Goal: Task Accomplishment & Management: Use online tool/utility

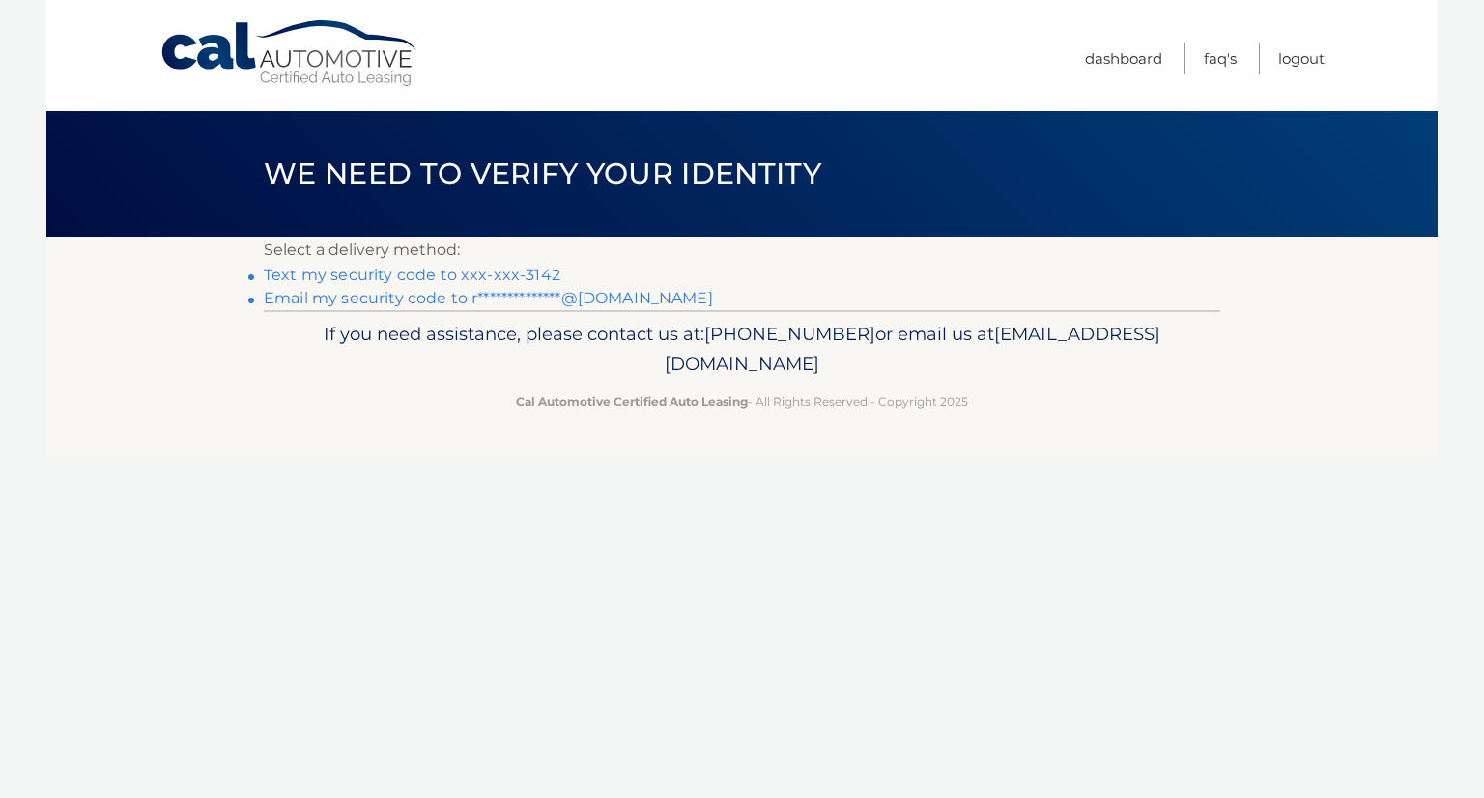
click at [460, 270] on link "Text my security code to xxx-xxx-3142" at bounding box center [412, 275] width 297 height 18
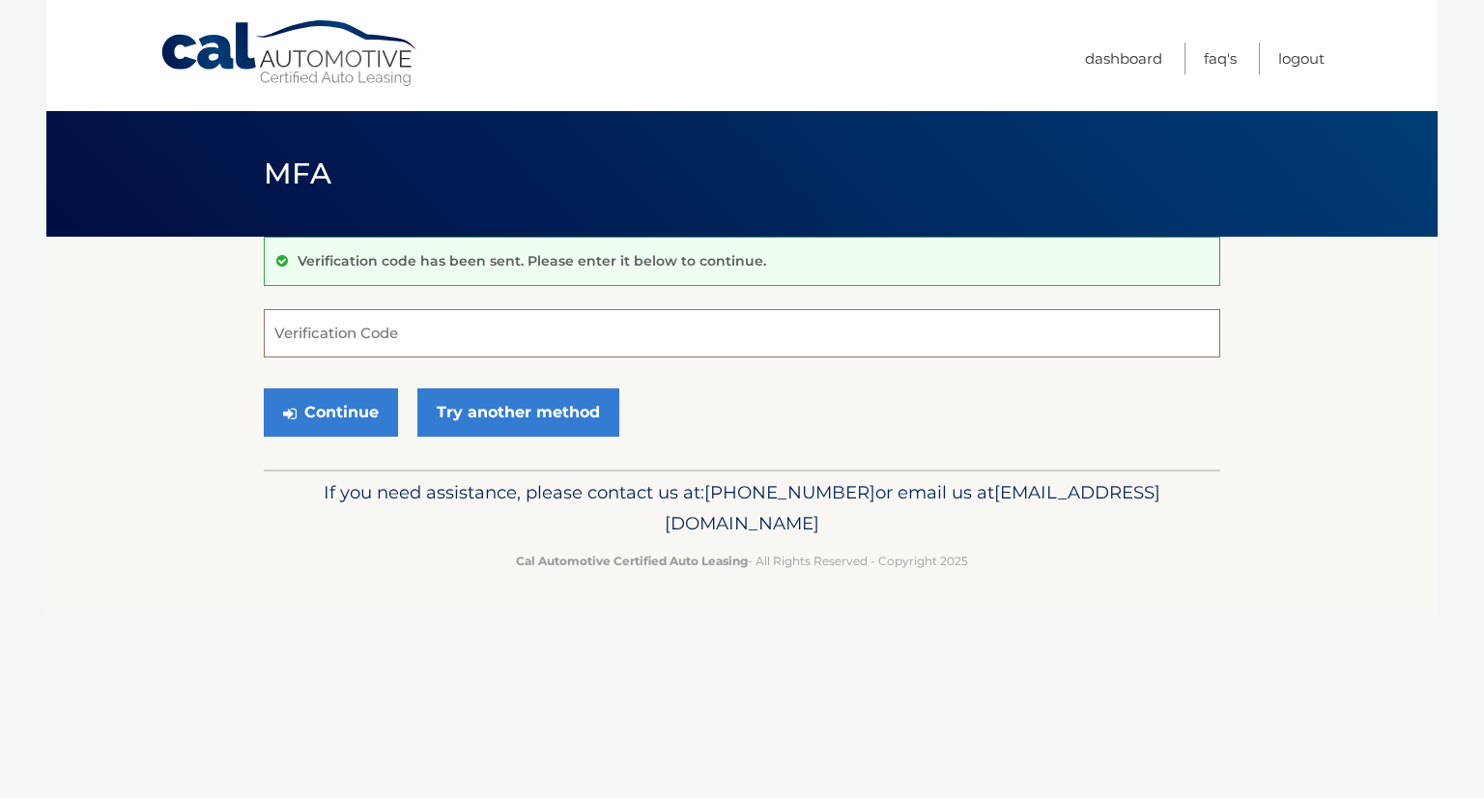
click at [446, 338] on input "Verification Code" at bounding box center [742, 333] width 956 height 48
click at [456, 336] on input "Verification Code" at bounding box center [742, 333] width 956 height 48
type input "011297"
click at [367, 414] on button "Continue" at bounding box center [331, 412] width 134 height 48
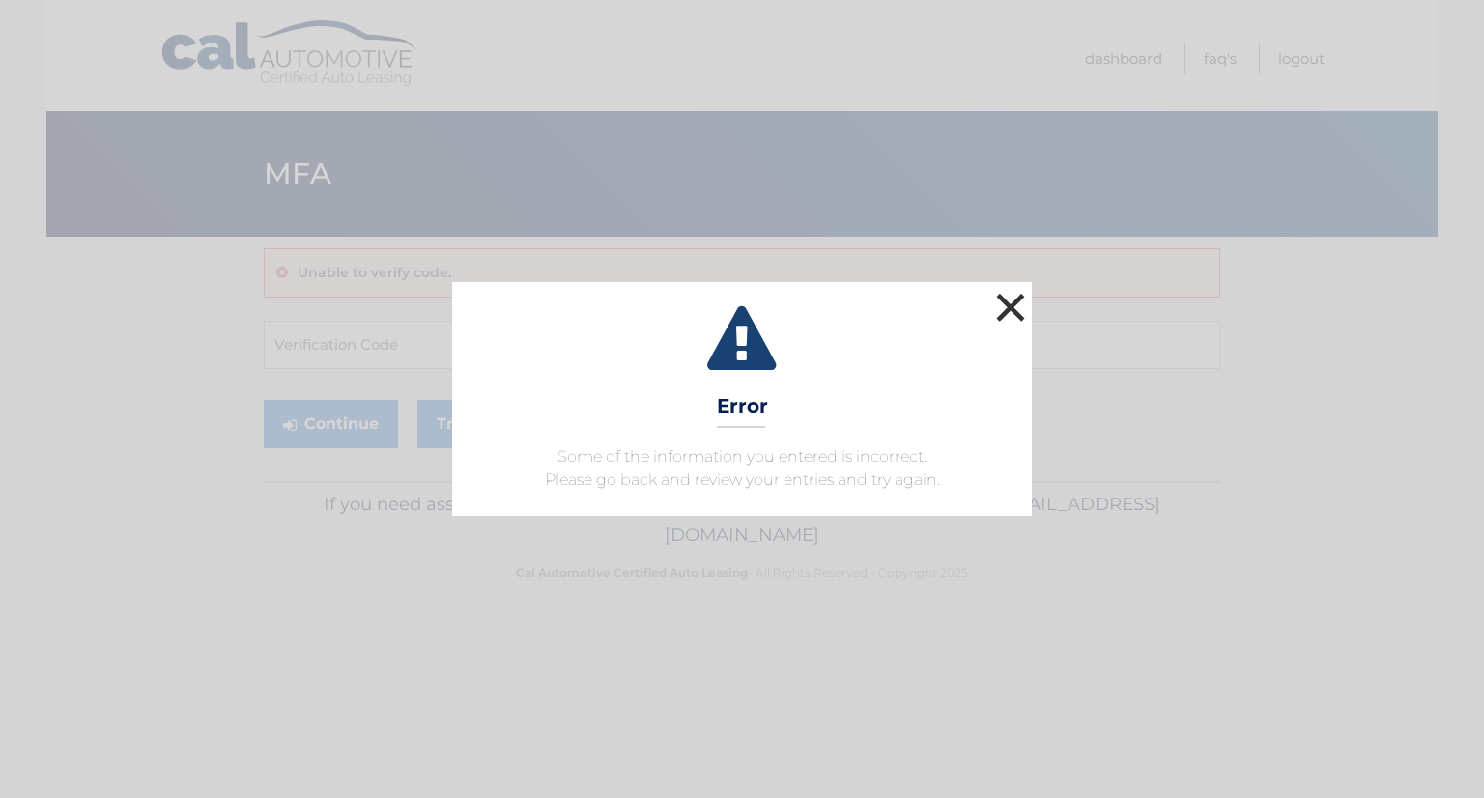
click at [1017, 306] on button "×" at bounding box center [1010, 307] width 39 height 39
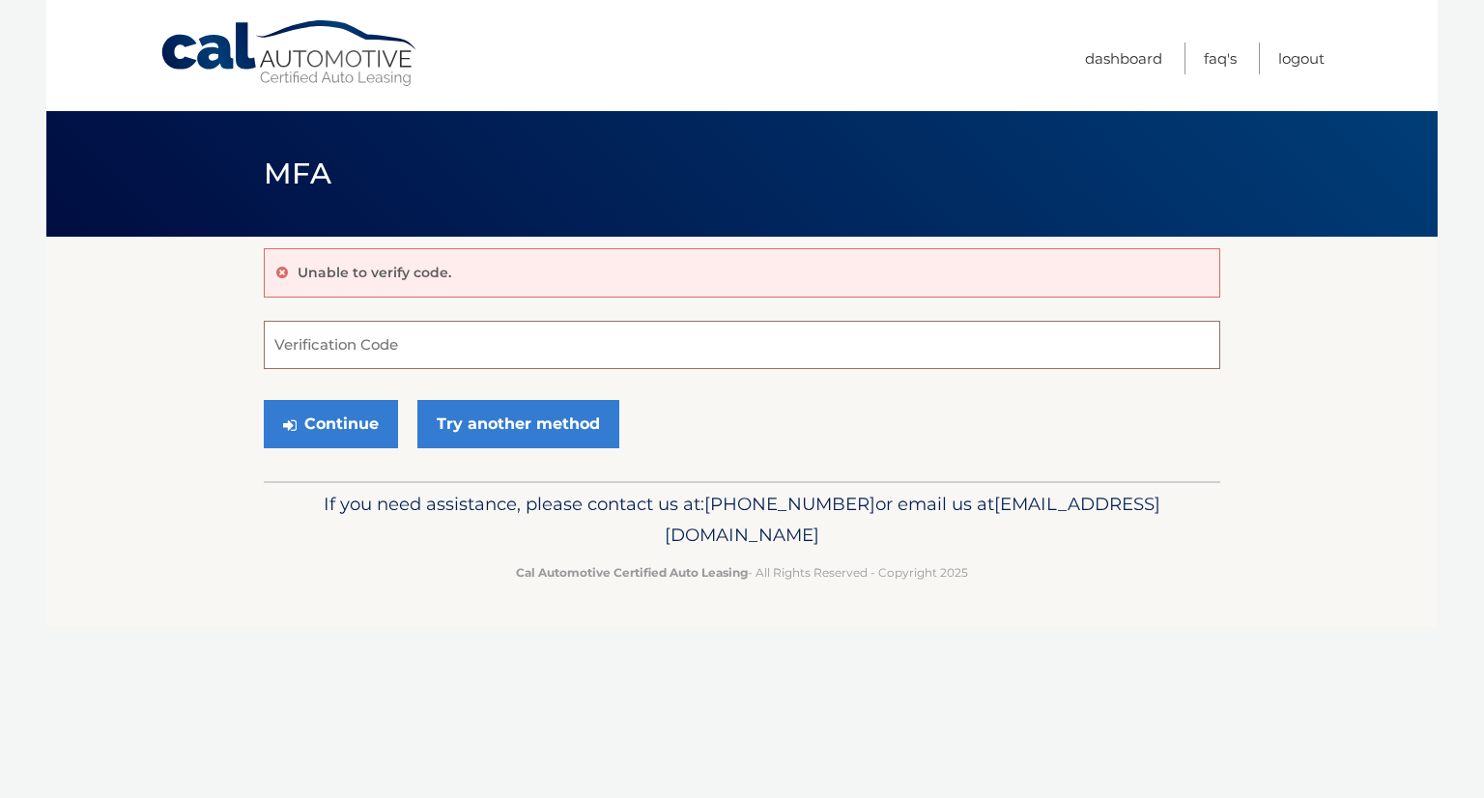
click at [500, 359] on input "Verification Code" at bounding box center [742, 345] width 956 height 48
type input "011207"
click at [330, 413] on button "Continue" at bounding box center [331, 424] width 134 height 48
click at [325, 425] on button "Continue" at bounding box center [331, 424] width 134 height 48
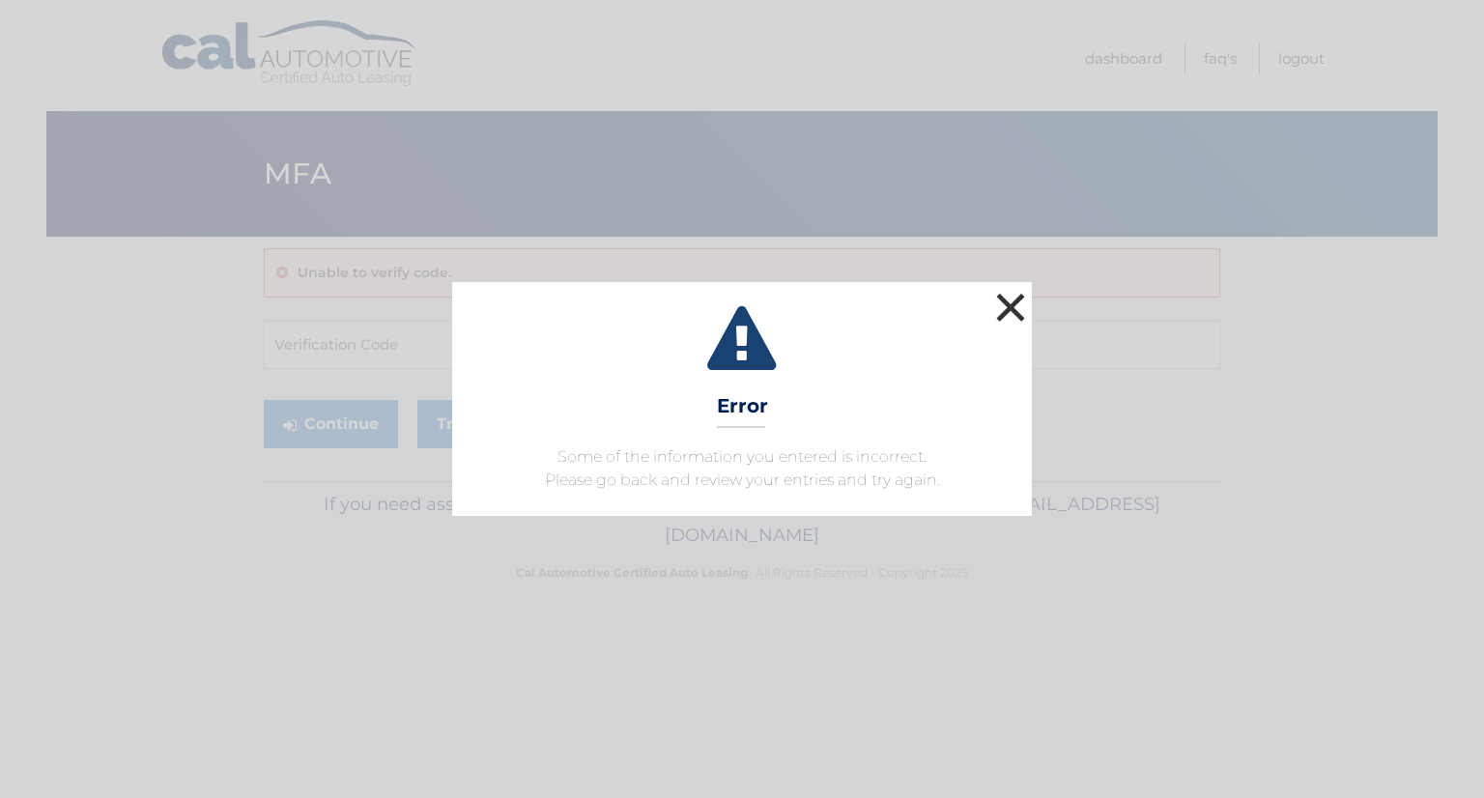
click at [1025, 306] on button "×" at bounding box center [1010, 307] width 39 height 39
click at [1016, 314] on button "×" at bounding box center [1010, 307] width 39 height 39
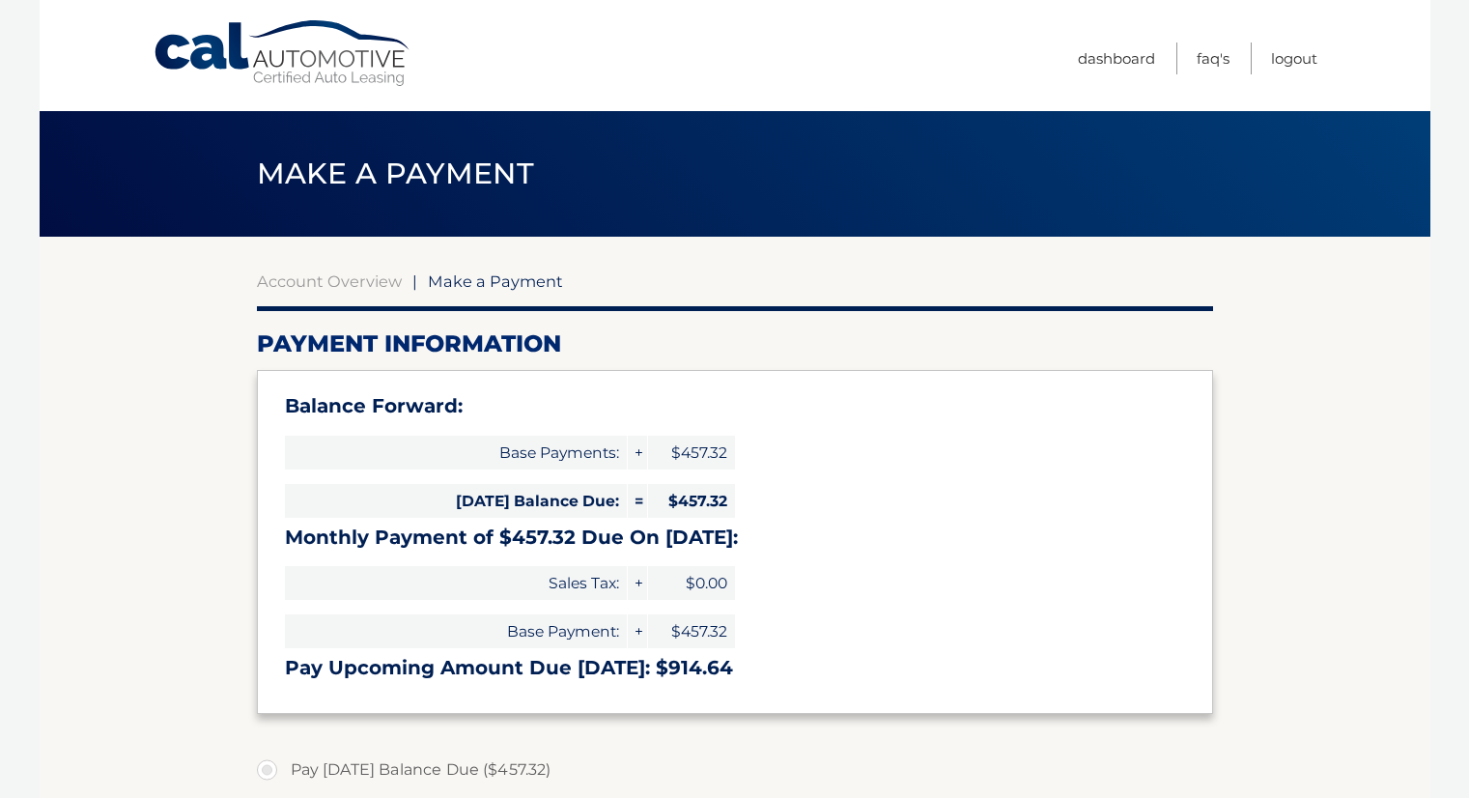
select select "NzViMjk2ODYtNzg4Zi00MjA5LWIwZjMtNTQ4OTNhYWYyYWQ0"
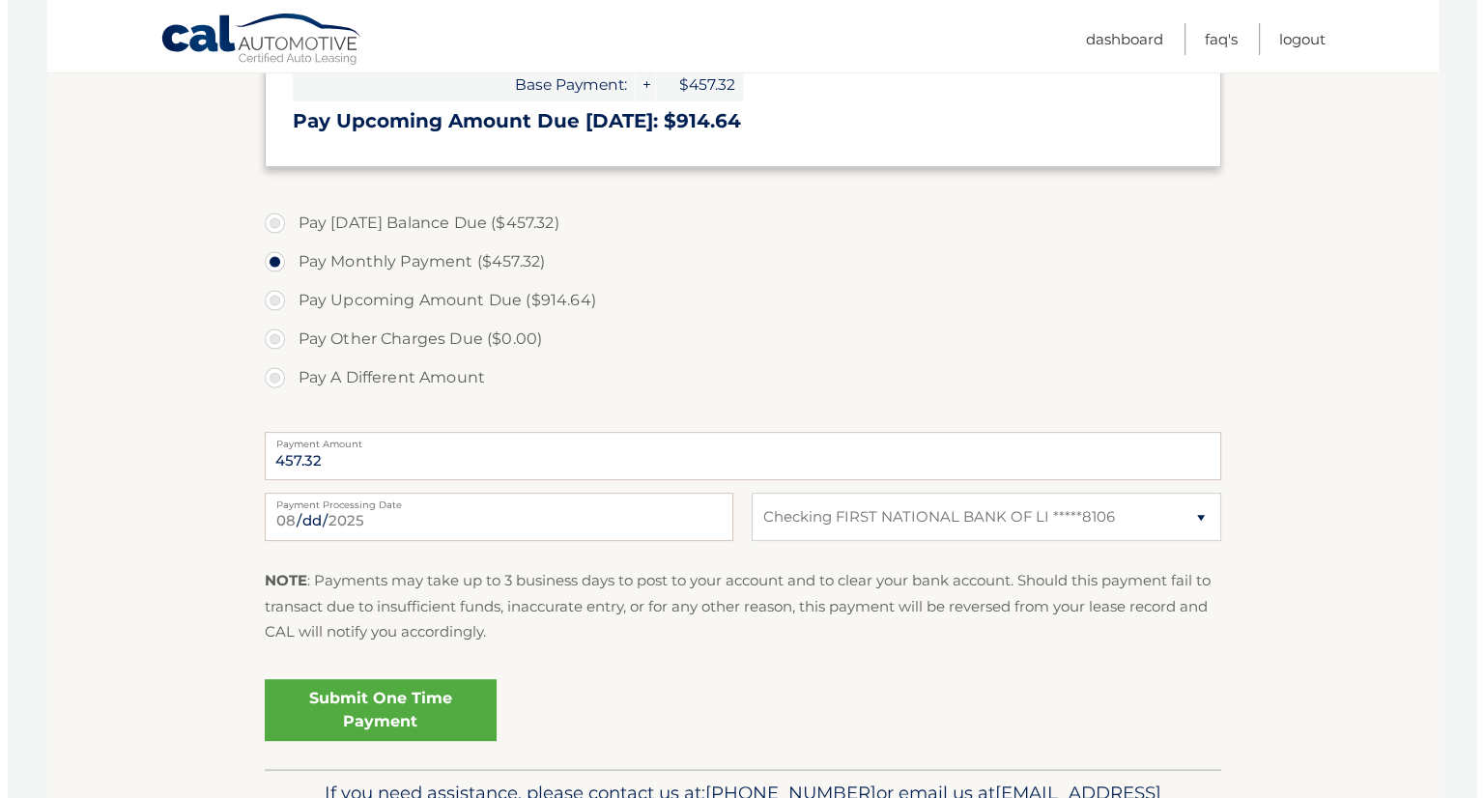
scroll to position [579, 0]
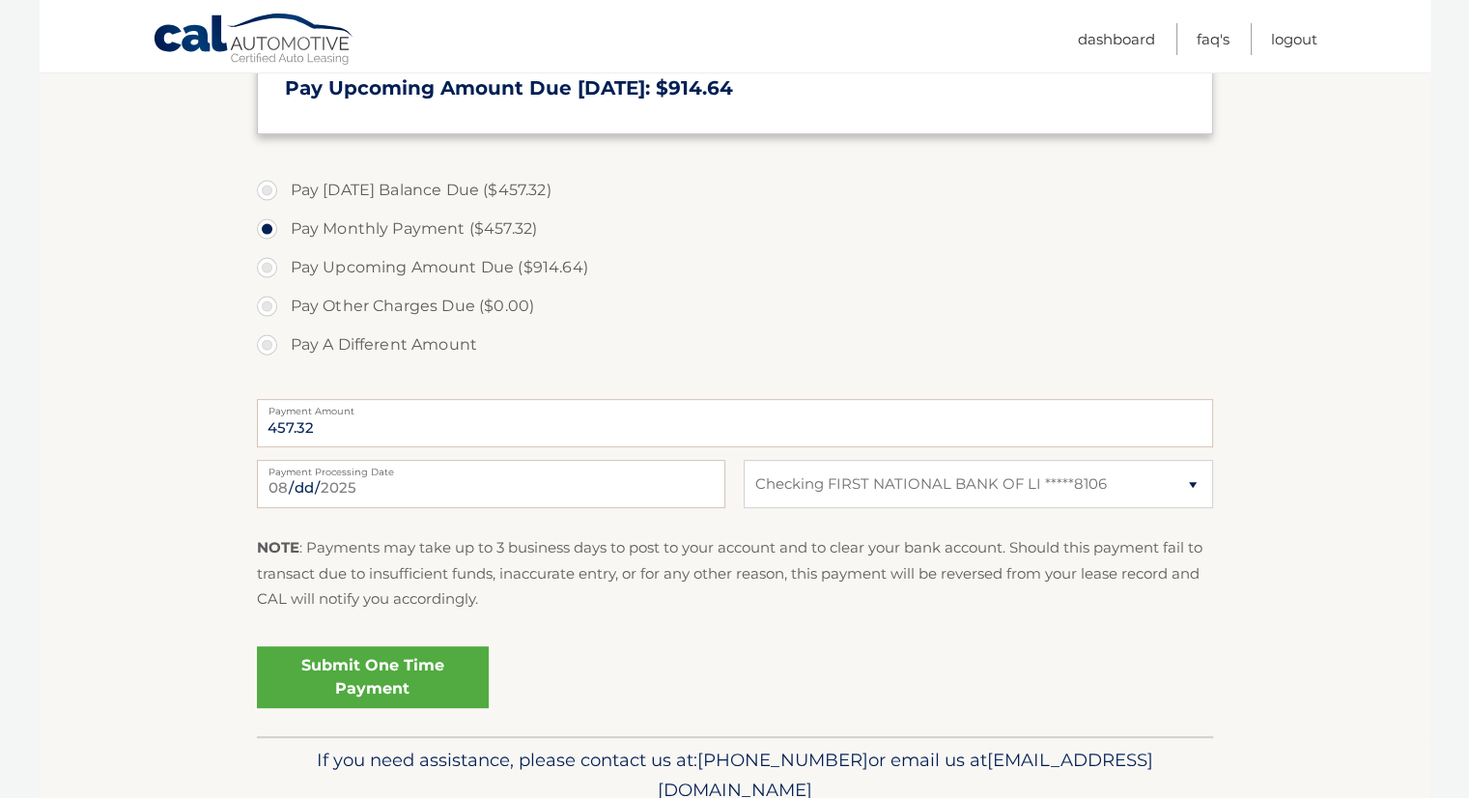
click at [402, 689] on link "Submit One Time Payment" at bounding box center [373, 677] width 232 height 62
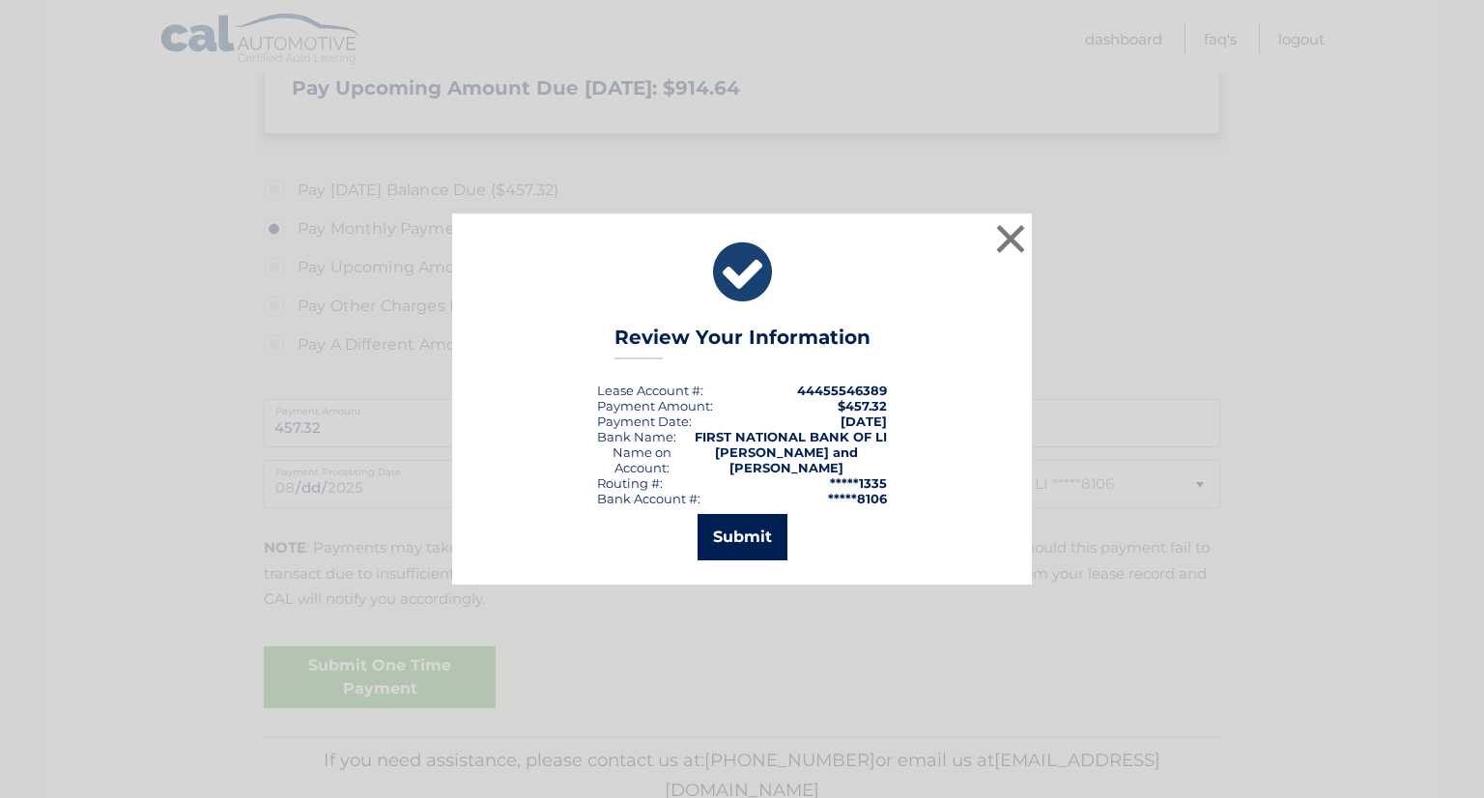
click at [743, 530] on button "Submit" at bounding box center [742, 537] width 90 height 46
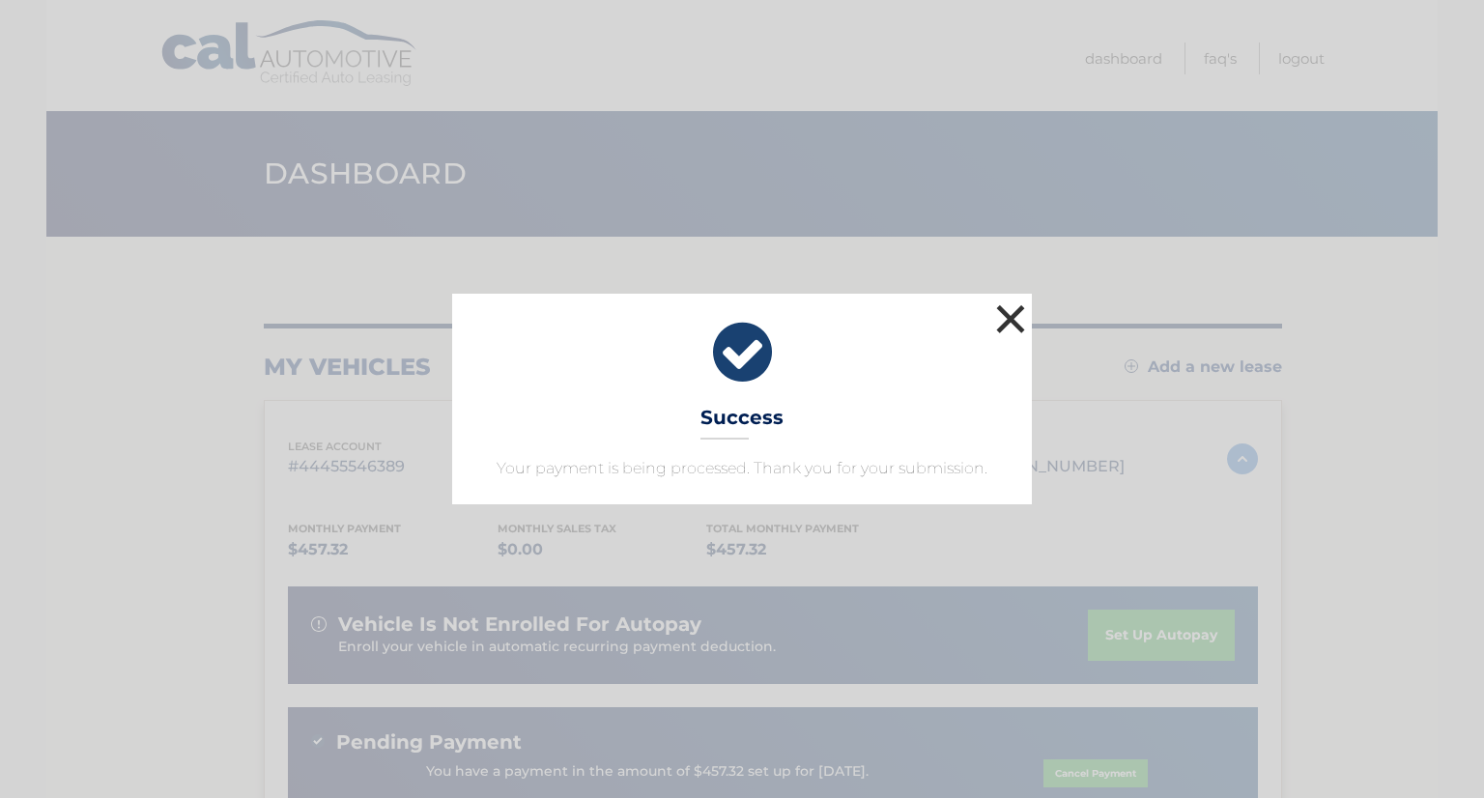
click at [1001, 326] on button "×" at bounding box center [1010, 318] width 39 height 39
